Goal: Information Seeking & Learning: Understand process/instructions

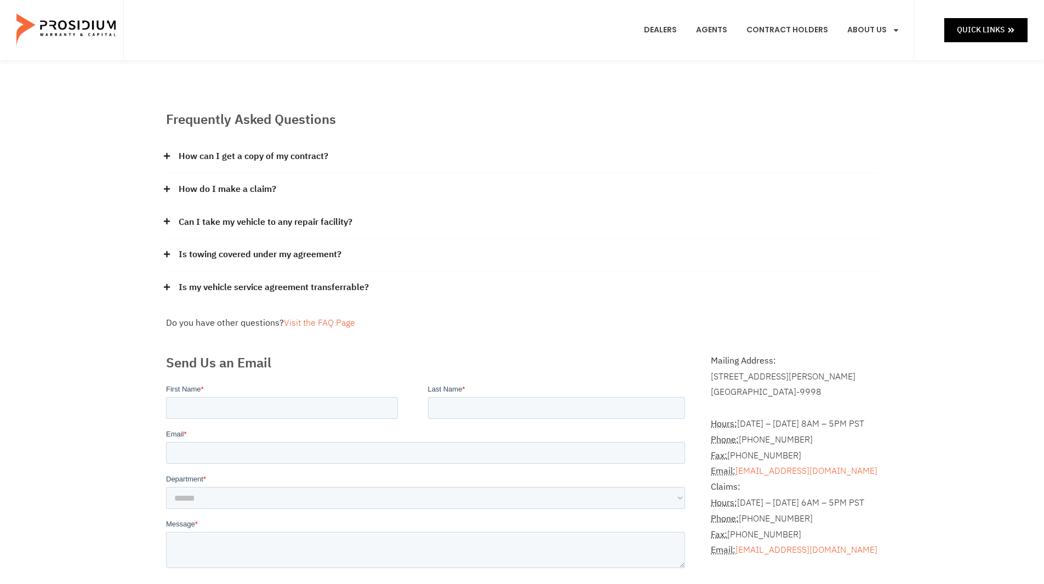
click at [213, 152] on link "How can I get a copy of my contract?" at bounding box center [254, 157] width 150 height 16
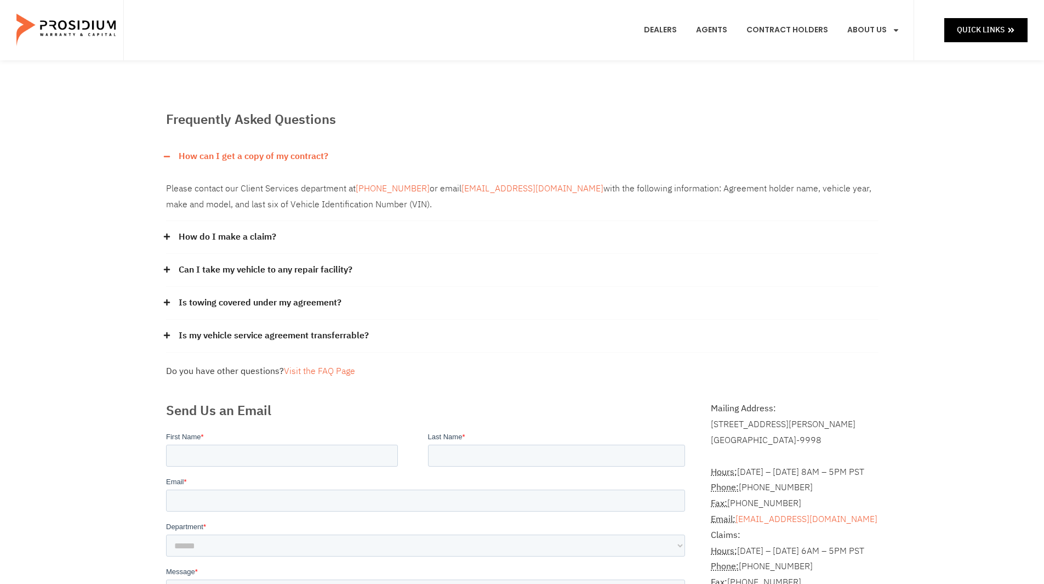
click at [316, 229] on div "How do I make a claim?" at bounding box center [522, 237] width 712 height 33
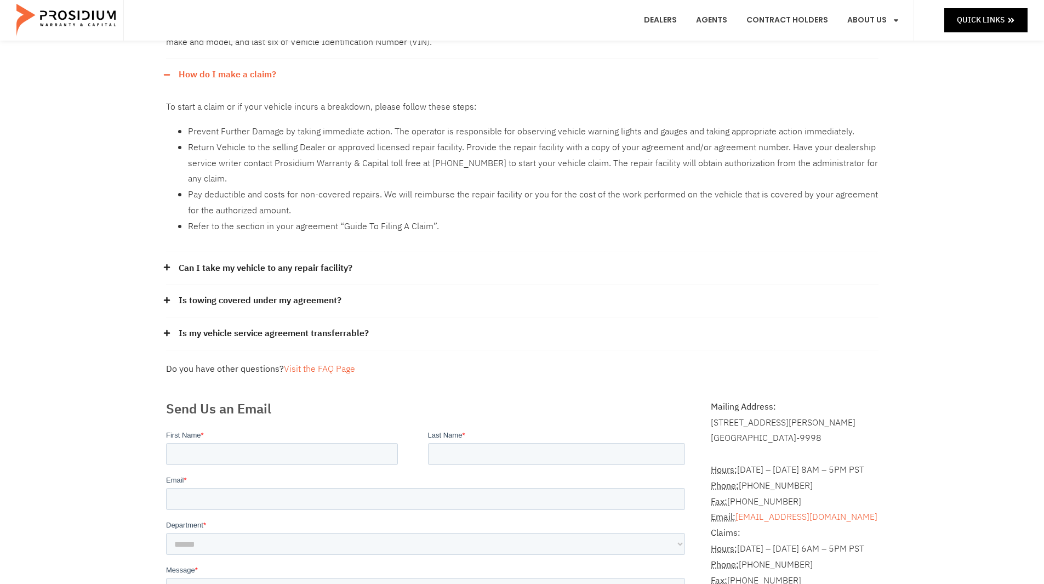
scroll to position [164, 0]
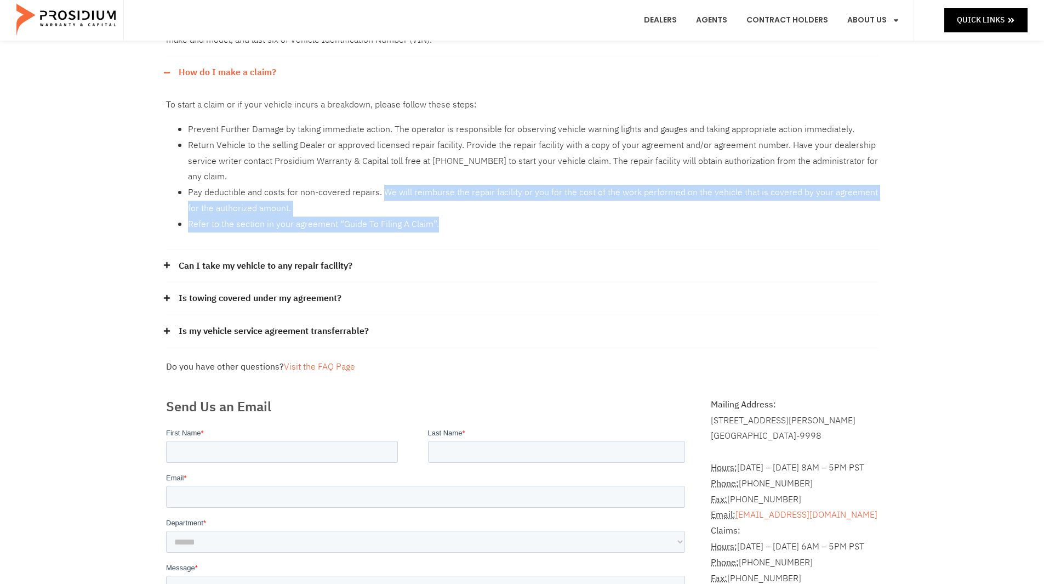
drag, startPoint x: 384, startPoint y: 190, endPoint x: 437, endPoint y: 222, distance: 62.2
click at [437, 222] on ul "Prevent Further Damage by taking immediate action. The operator is responsible …" at bounding box center [522, 177] width 712 height 111
click at [437, 222] on li "Refer to the section in your agreement “Guide To Filing A Claim”." at bounding box center [533, 224] width 691 height 16
drag, startPoint x: 282, startPoint y: 192, endPoint x: 386, endPoint y: 202, distance: 104.1
click at [386, 202] on li "Pay deductible and costs for non-covered repairs. We will reimburse the repair …" at bounding box center [533, 201] width 691 height 32
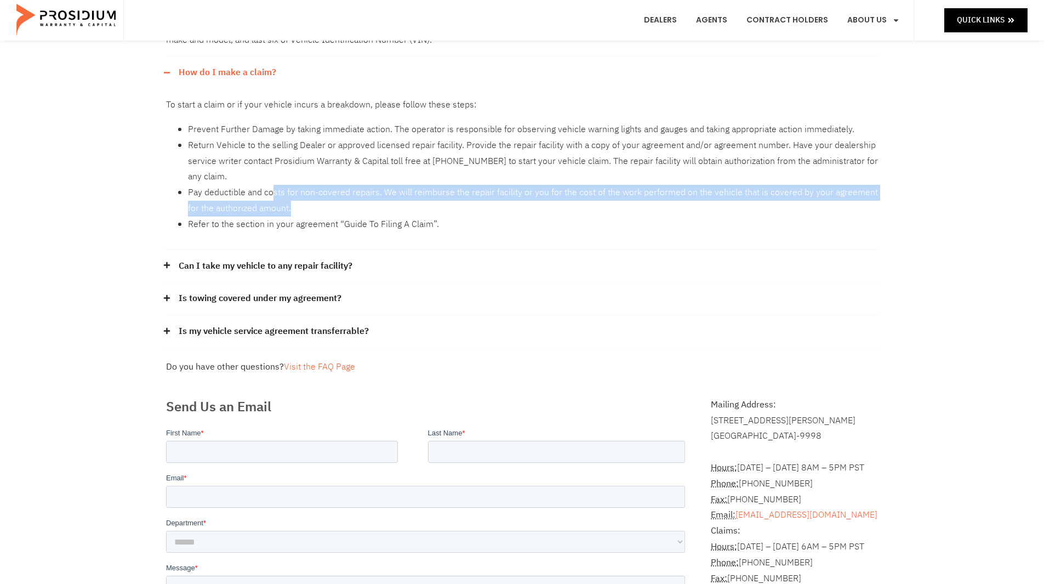
click at [386, 202] on li "Pay deductible and costs for non-covered repairs. We will reimburse the repair …" at bounding box center [533, 201] width 691 height 32
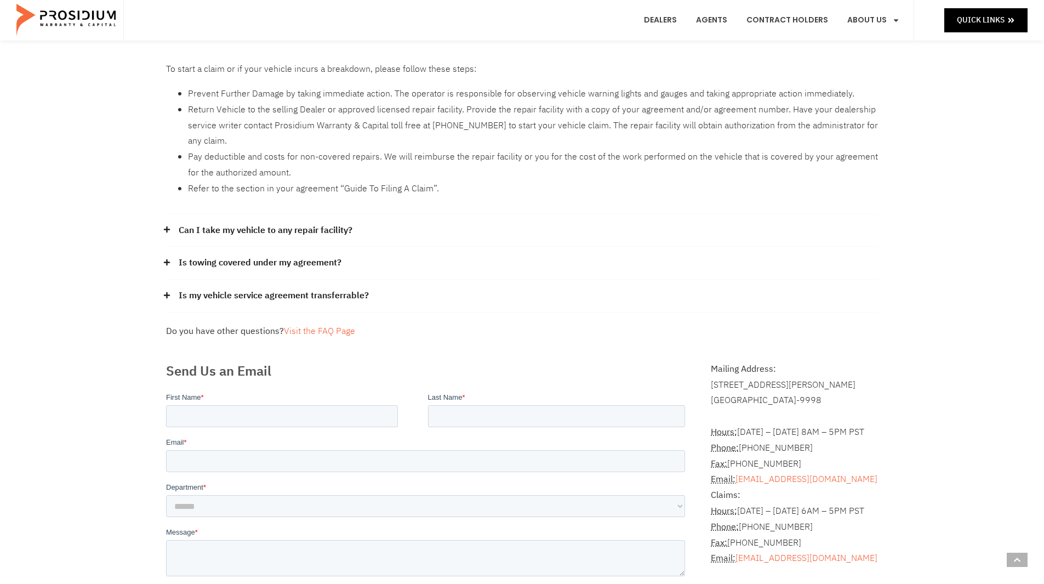
scroll to position [219, 0]
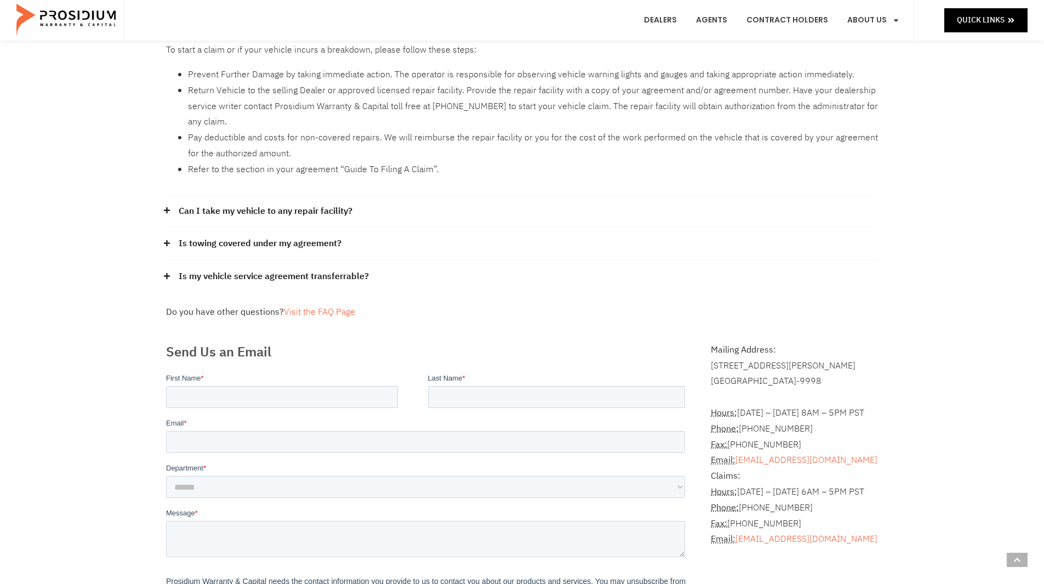
click at [330, 215] on link "Can I take my vehicle to any repair facility?" at bounding box center [266, 211] width 174 height 16
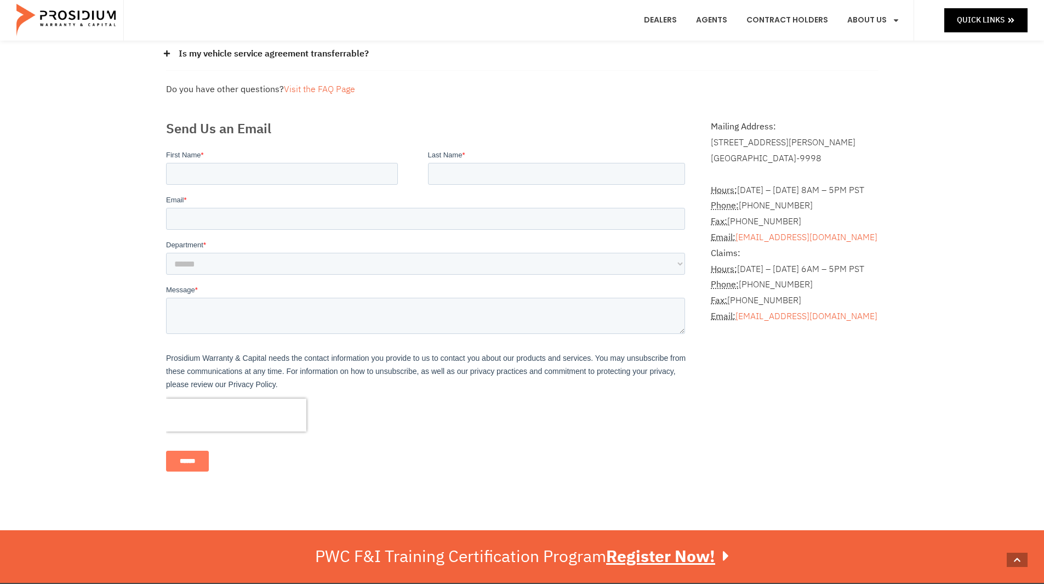
scroll to position [493, 0]
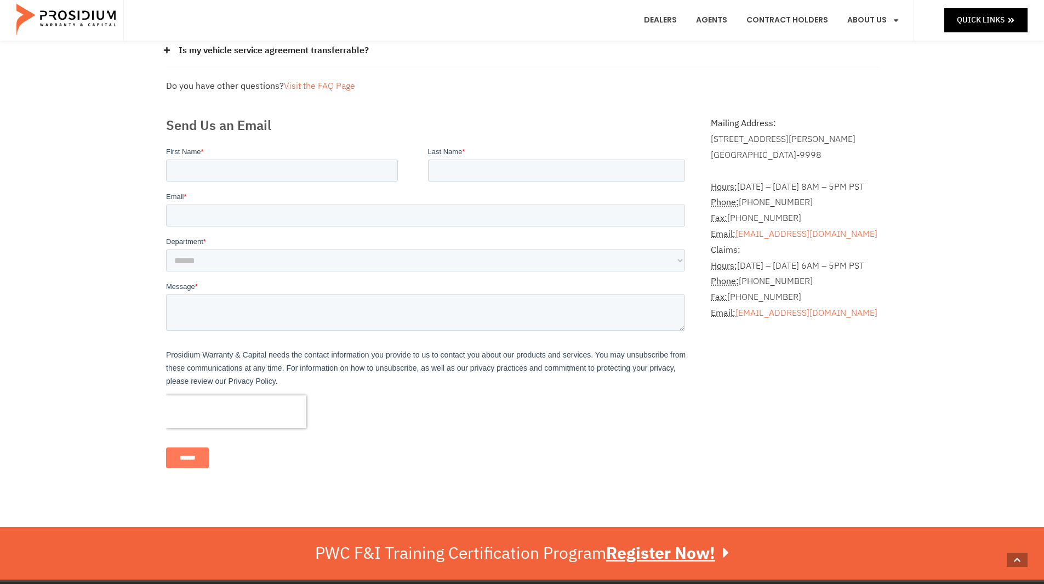
click at [241, 181] on input "First Name *" at bounding box center [282, 170] width 232 height 22
drag, startPoint x: 214, startPoint y: 174, endPoint x: -101, endPoint y: 140, distance: 316.9
click at [166, 146] on html "**********" at bounding box center [427, 316] width 523 height 341
type input "********"
